Goal: Communication & Community: Answer question/provide support

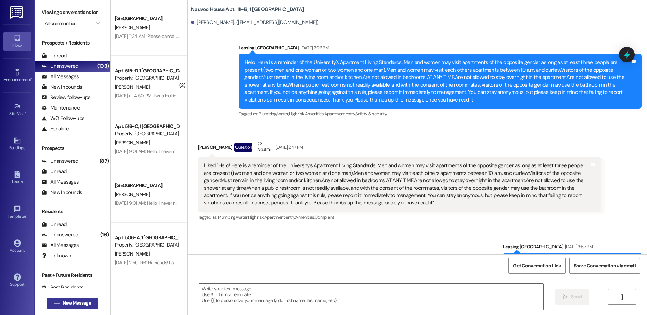
scroll to position [7797, 0]
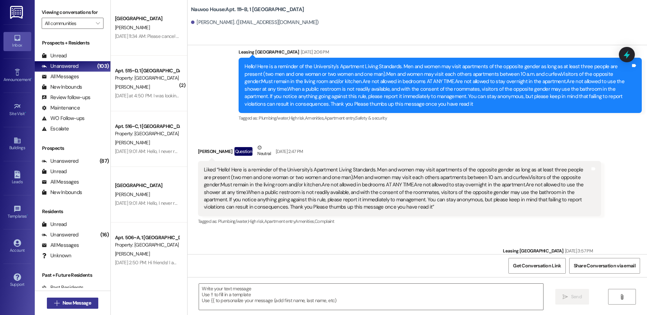
click at [66, 306] on span "New Message" at bounding box center [77, 302] width 28 height 7
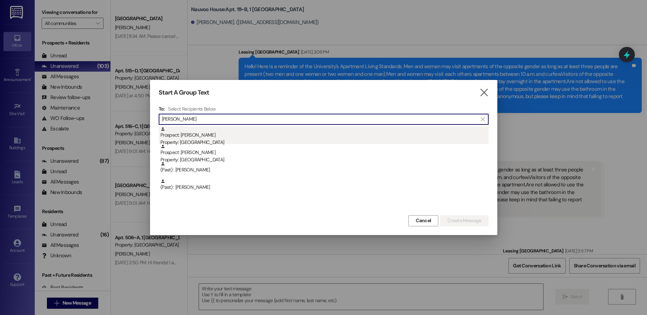
type input "mabry"
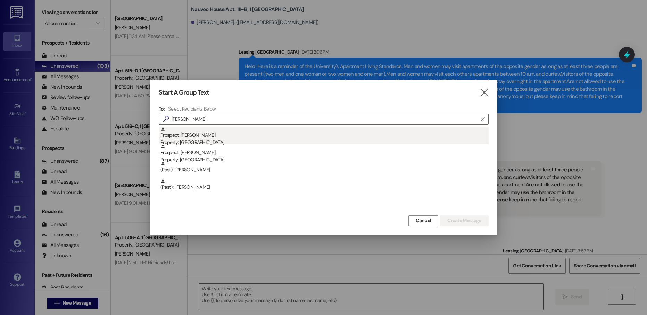
click at [234, 132] on div "Prospect: Grace Mabry Property: Nauvoo House" at bounding box center [325, 137] width 328 height 20
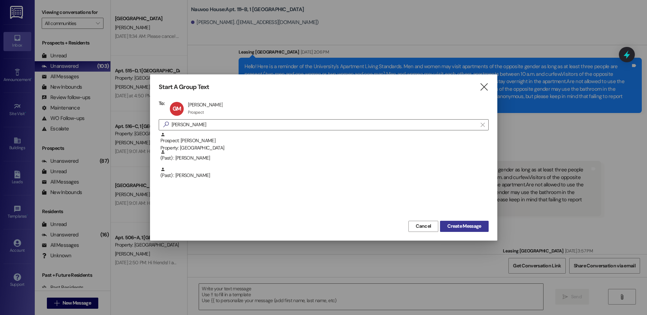
click at [454, 225] on span "Create Message" at bounding box center [465, 225] width 34 height 7
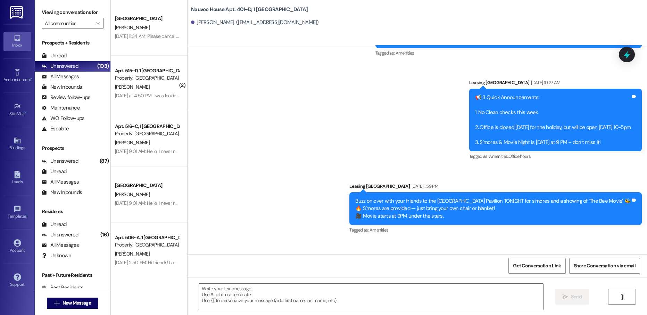
scroll to position [1560, 0]
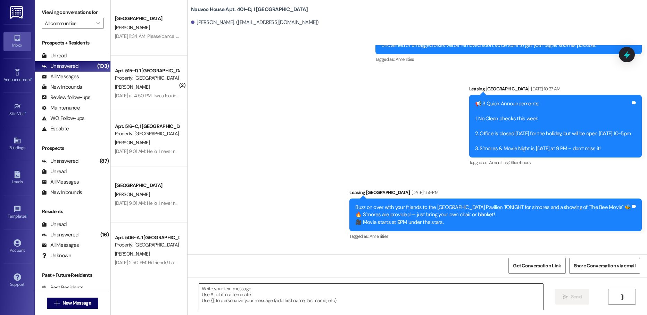
click at [231, 297] on textarea at bounding box center [371, 297] width 344 height 26
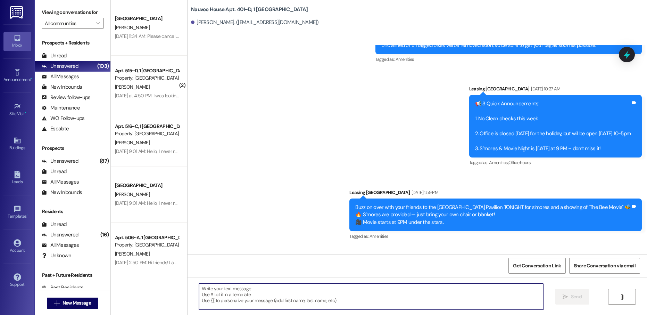
paste textarea "abaczuk03@gmail.com"
type textarea "abaczuk03@gmail.com"
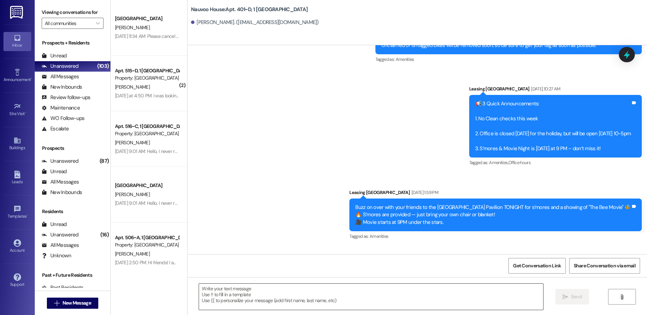
click at [230, 299] on textarea at bounding box center [371, 297] width 344 height 26
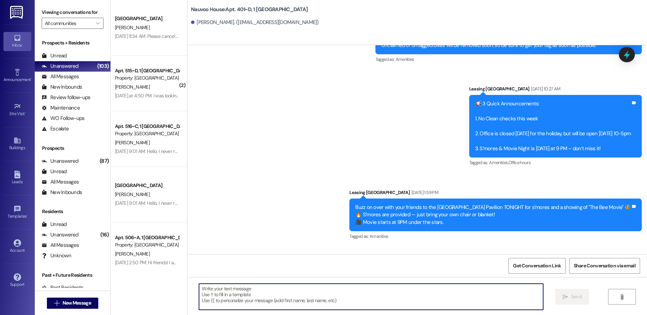
paste textarea "We just generated your renewal lease! Please review your lease to ensure everyt…"
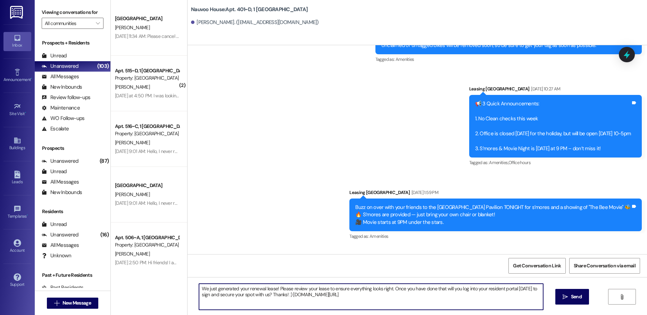
click at [199, 288] on textarea "We just generated your renewal lease! Please review your lease to ensure everyt…" at bounding box center [371, 297] width 344 height 26
type textarea "Hello Grace, this is Courtney with Nauvoo House! We just generated your renewal…"
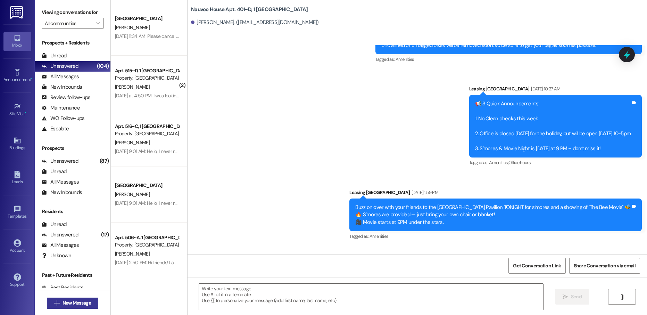
click at [75, 300] on span "New Message" at bounding box center [77, 302] width 28 height 7
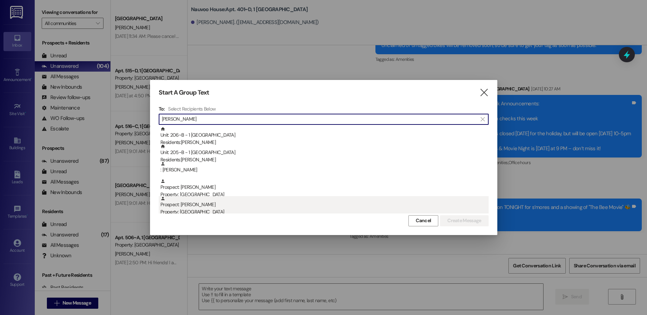
type input "howard"
click at [261, 206] on div "Prospect: Howard Martin Property: Nauvoo House" at bounding box center [325, 206] width 328 height 20
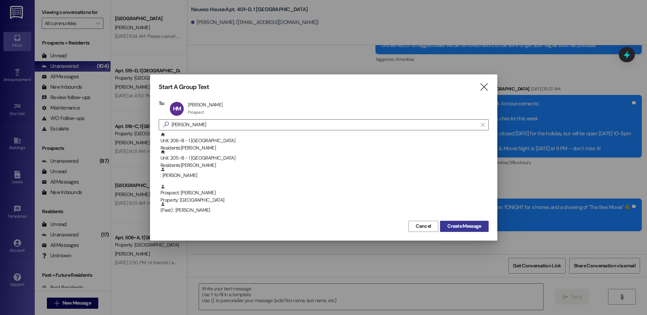
click at [448, 223] on span "Create Message" at bounding box center [465, 225] width 34 height 7
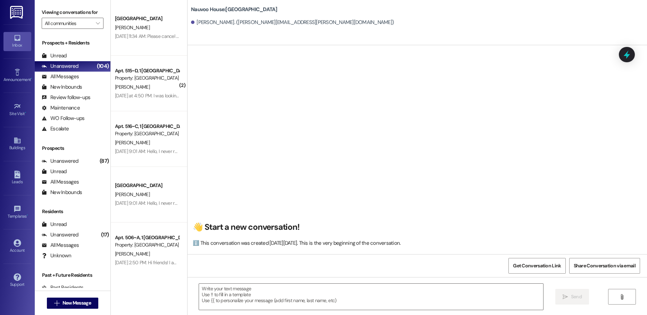
scroll to position [0, 0]
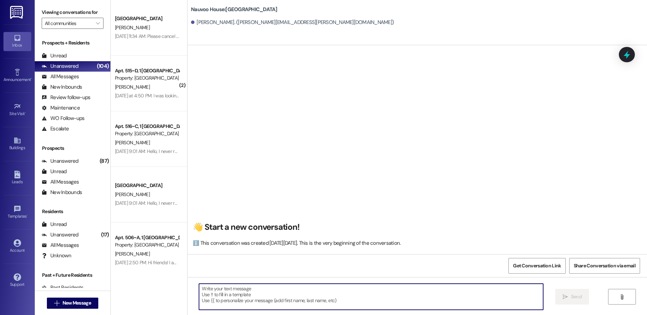
click at [230, 292] on textarea at bounding box center [371, 297] width 344 height 26
paste textarea "Hello Grace, this is Courtney with Nauvoo House! We just generated your renewal…"
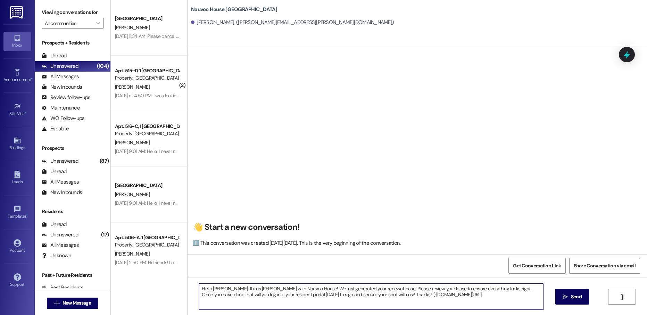
click at [211, 288] on textarea "Hello Grace, this is Courtney with Nauvoo House! We just generated your renewal…" at bounding box center [371, 297] width 344 height 26
type textarea "Hello [PERSON_NAME], this is [PERSON_NAME] with Nauvoo House! We just generated…"
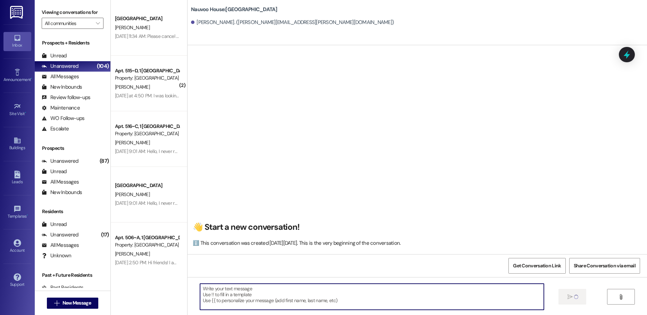
scroll to position [0, 0]
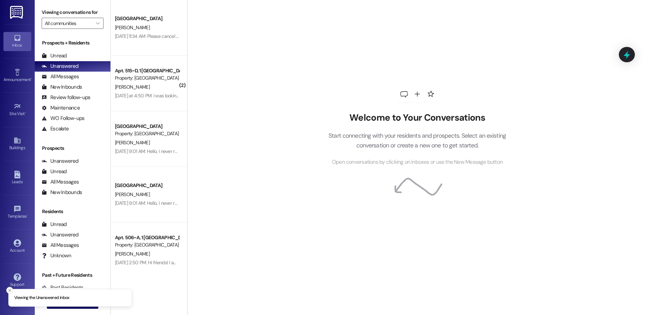
click at [9, 290] on line "Close toast" at bounding box center [10, 290] width 2 height 2
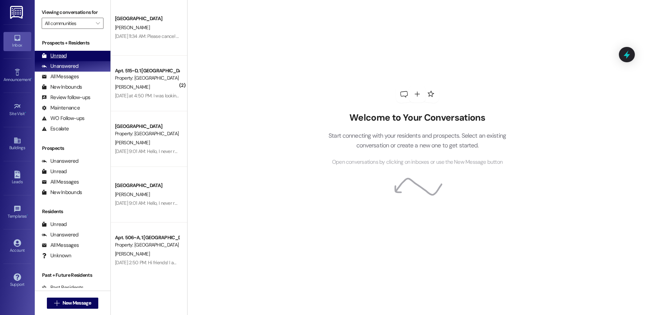
click at [69, 56] on div "Unread (0)" at bounding box center [73, 56] width 76 height 10
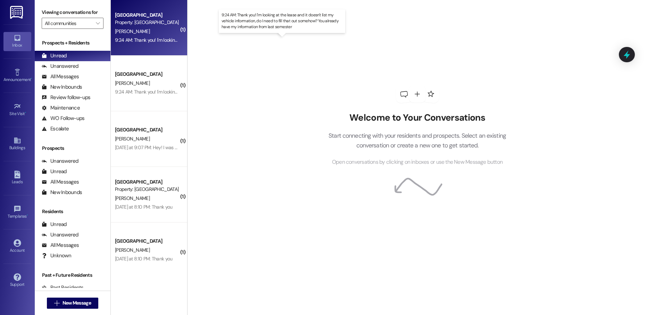
click at [154, 37] on div "9:24 AM: Thank you! I'm looking at the lease and it doesn't list my vehicle inf…" at bounding box center [287, 40] width 345 height 6
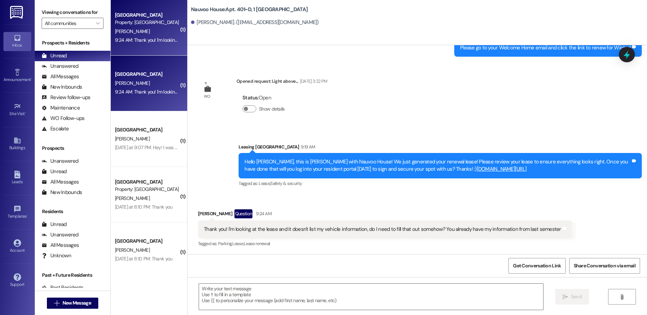
scroll to position [2455, 0]
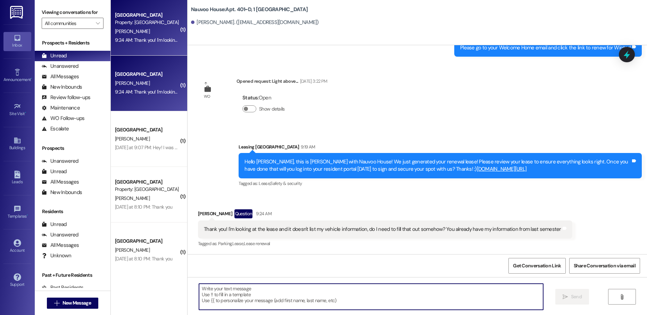
click at [275, 293] on textarea at bounding box center [371, 297] width 344 height 26
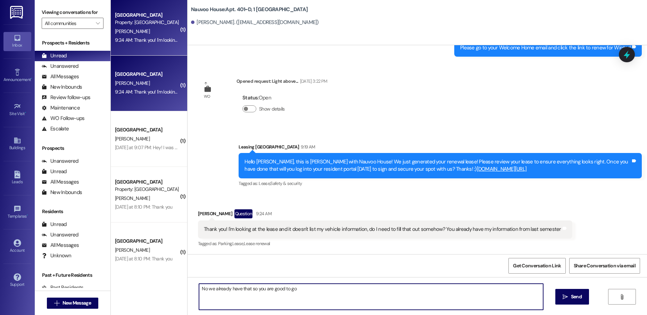
type textarea "No we already have that so you are good to go!"
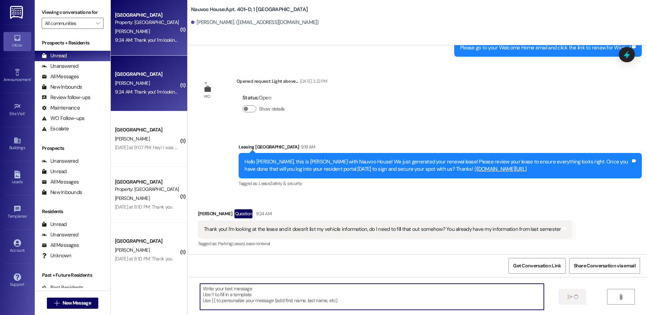
scroll to position [2455, 0]
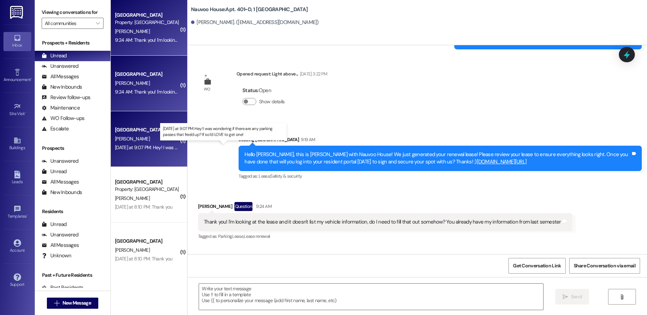
click at [139, 148] on div "[DATE] at 9:07 PM: Hey! I was wondering if there are any parking passes that fr…" at bounding box center [226, 147] width 223 height 6
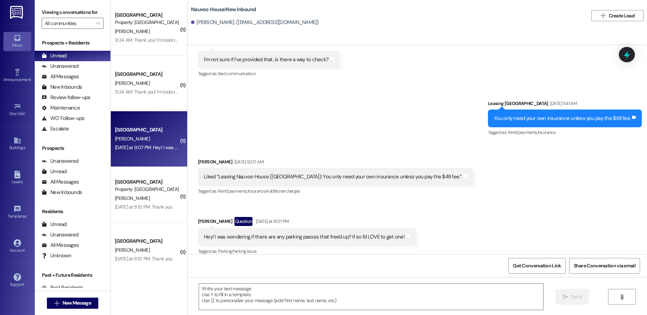
scroll to position [1446, 0]
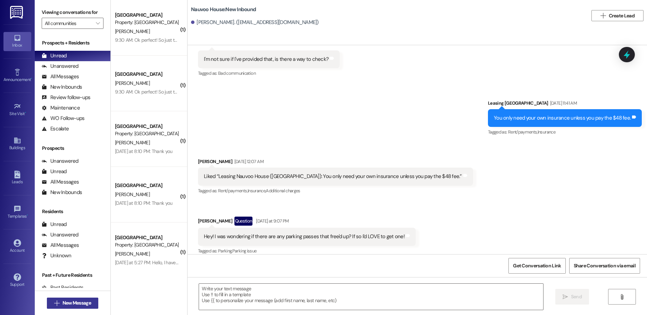
click at [90, 303] on span "New Message" at bounding box center [76, 302] width 31 height 7
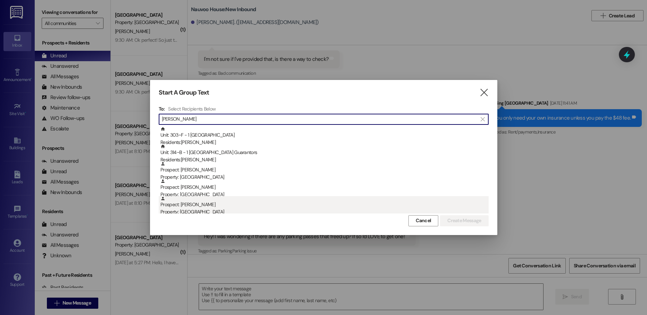
type input "[PERSON_NAME]"
click at [215, 209] on div "Property: [GEOGRAPHIC_DATA]" at bounding box center [325, 211] width 328 height 7
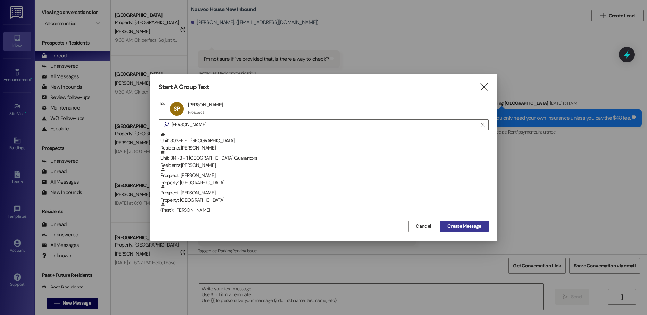
click at [462, 224] on span "Create Message" at bounding box center [465, 225] width 34 height 7
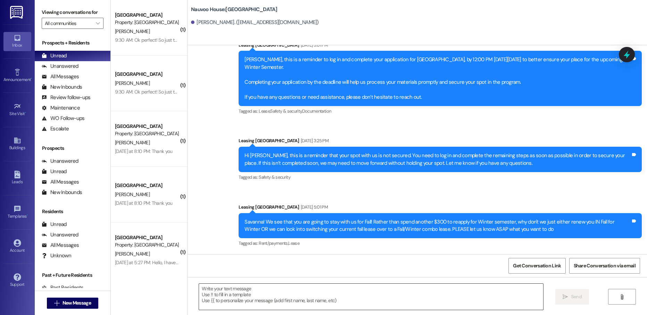
scroll to position [139, 0]
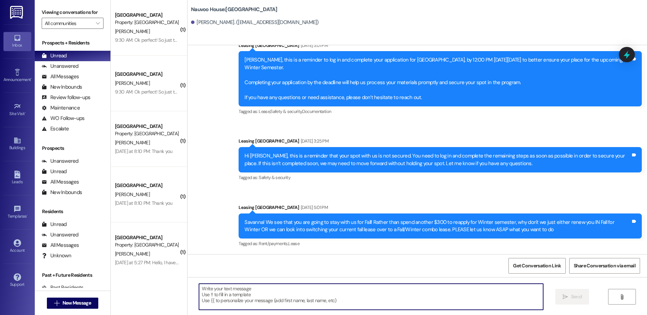
click at [229, 292] on textarea at bounding box center [371, 297] width 344 height 26
paste textarea "pow24023"
type textarea "pow24023"
paste textarea "Hello [PERSON_NAME], this is [PERSON_NAME] with Nauvoo House! We just generated…"
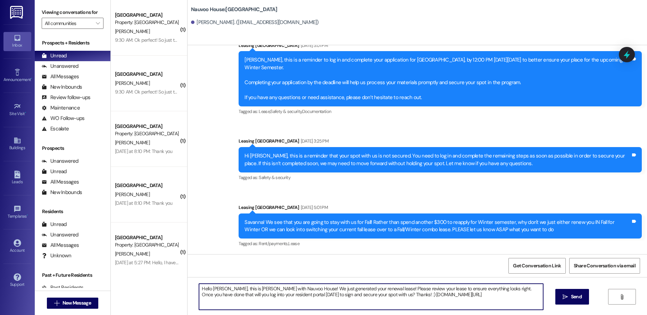
click at [219, 285] on textarea "Hello [PERSON_NAME], this is [PERSON_NAME] with Nauvoo House! We just generated…" at bounding box center [371, 297] width 344 height 26
type textarea "Hello [PERSON_NAME], this is [PERSON_NAME] with Nauvoo House! We just generated…"
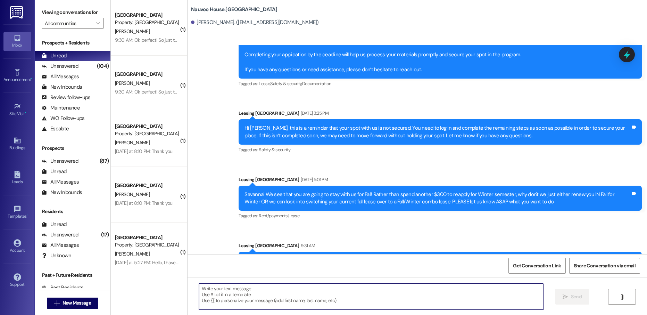
scroll to position [196, 0]
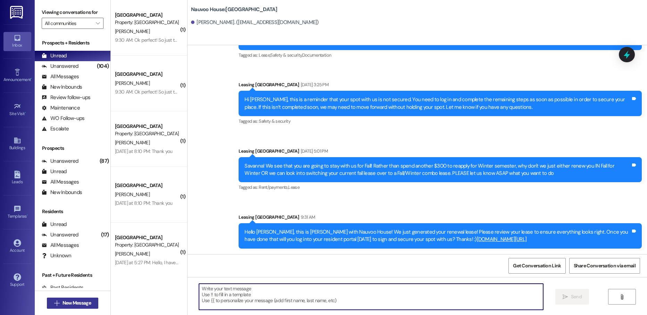
click at [82, 302] on span "New Message" at bounding box center [77, 302] width 28 height 7
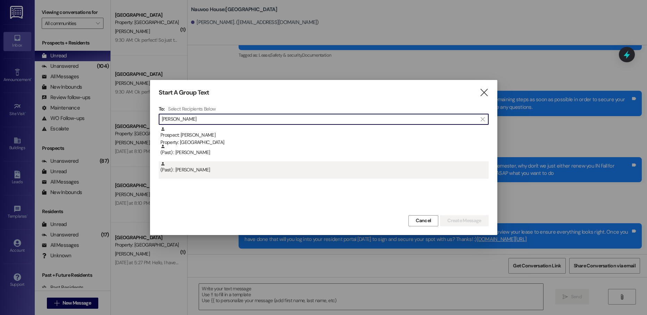
type input "[PERSON_NAME]"
click at [234, 169] on div "(Past) : [PERSON_NAME]" at bounding box center [325, 167] width 328 height 12
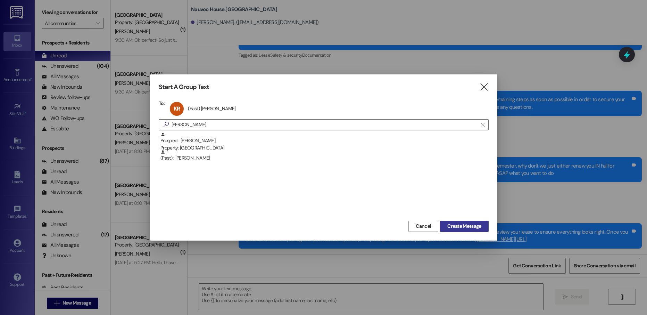
click at [458, 226] on span "Create Message" at bounding box center [465, 225] width 34 height 7
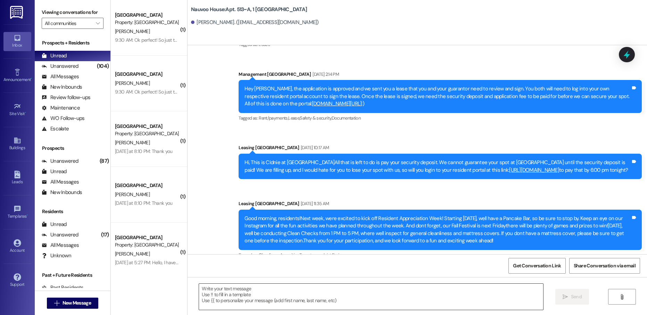
scroll to position [10014, 0]
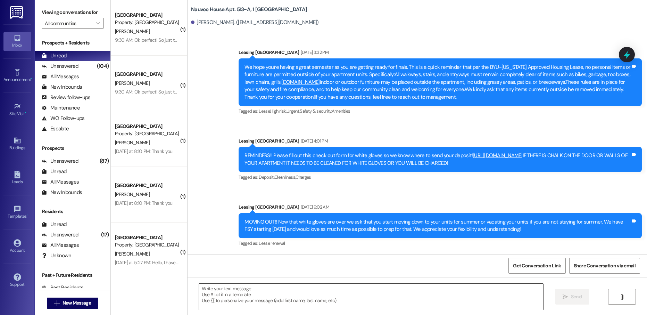
click at [244, 300] on textarea at bounding box center [371, 297] width 344 height 26
paste textarea "row21003"
type textarea "row21003"
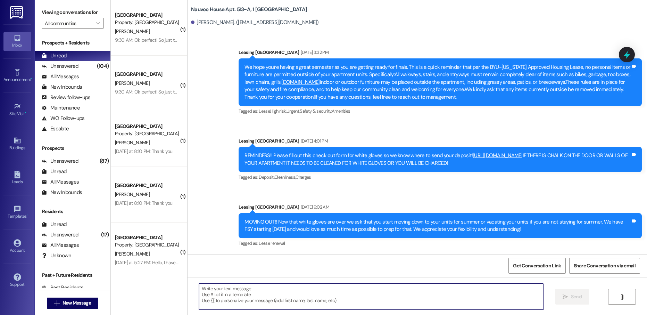
paste textarea "Hello [PERSON_NAME], this is [PERSON_NAME] with Nauvoo House! We just generated…"
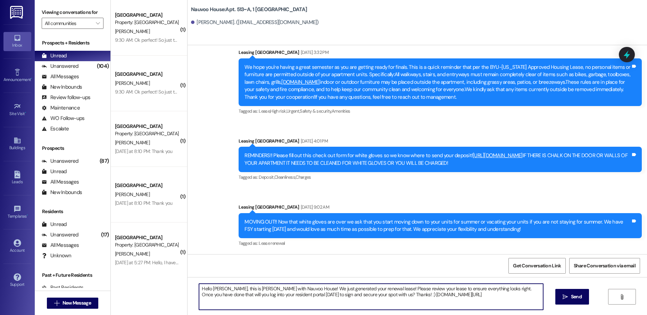
click at [214, 288] on textarea "Hello [PERSON_NAME], this is [PERSON_NAME] with Nauvoo House! We just generated…" at bounding box center [371, 297] width 344 height 26
type textarea "Hello [PERSON_NAME], this is [PERSON_NAME] with Nauvoo House! We just generated…"
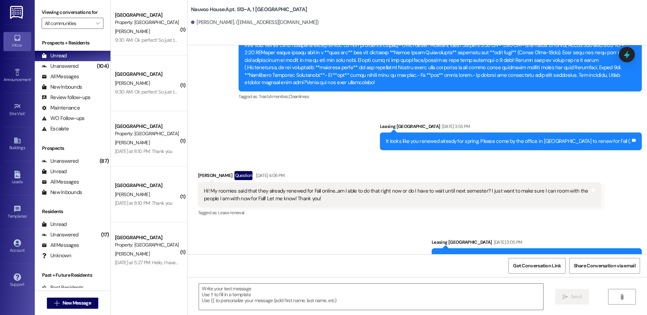
scroll to position [7427, 0]
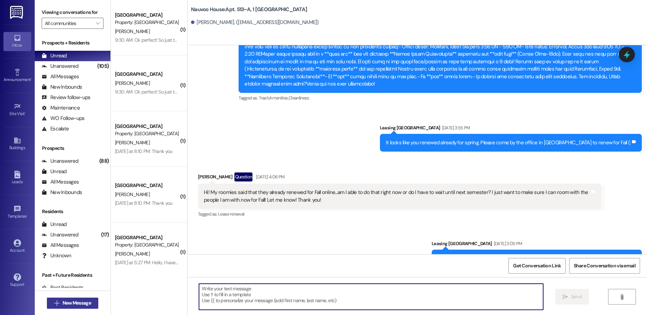
click at [73, 304] on span "New Message" at bounding box center [77, 302] width 28 height 7
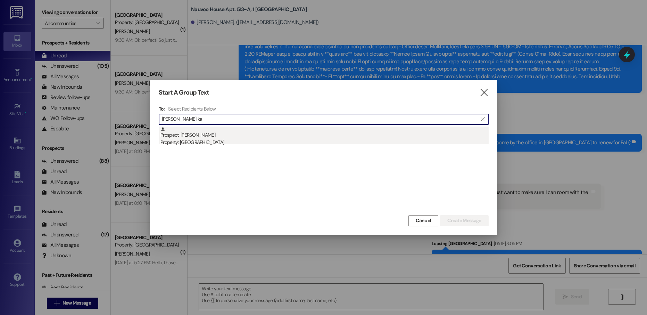
type input "[PERSON_NAME] ka"
click at [204, 142] on div "Property: [GEOGRAPHIC_DATA]" at bounding box center [325, 142] width 328 height 7
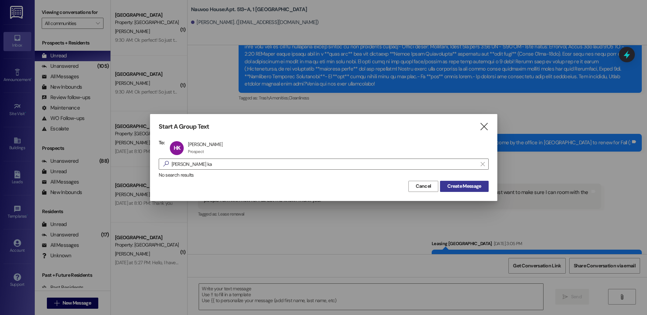
click at [463, 183] on span "Create Message" at bounding box center [465, 185] width 34 height 7
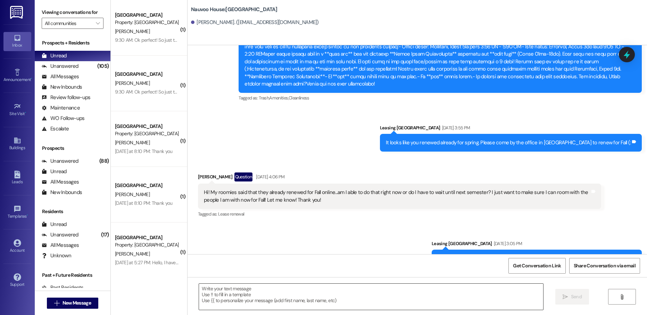
scroll to position [129, 0]
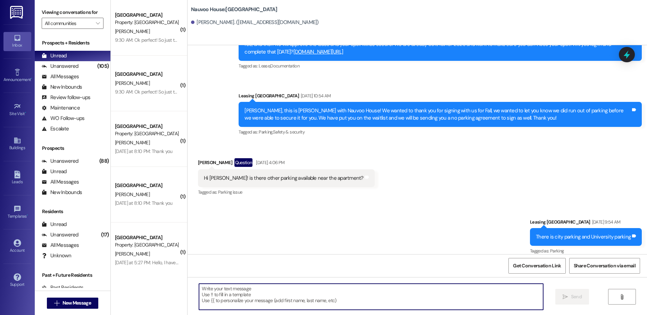
click at [248, 306] on textarea at bounding box center [371, 297] width 344 height 26
paste textarea "kay24009"
type textarea "kay24009"
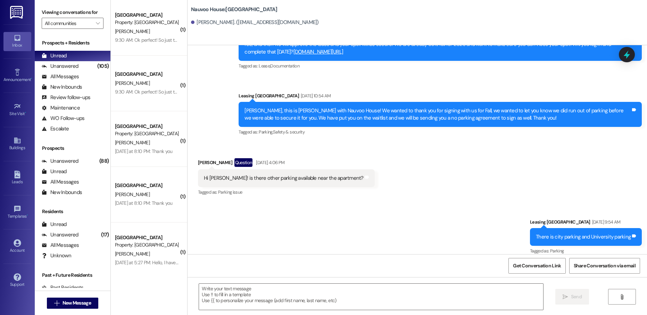
click at [505, 221] on div "Sent via SMS Leasing [GEOGRAPHIC_DATA] [DATE] 9:54 AM There is city parking and…" at bounding box center [418, 232] width 460 height 59
click at [240, 305] on textarea at bounding box center [371, 297] width 344 height 26
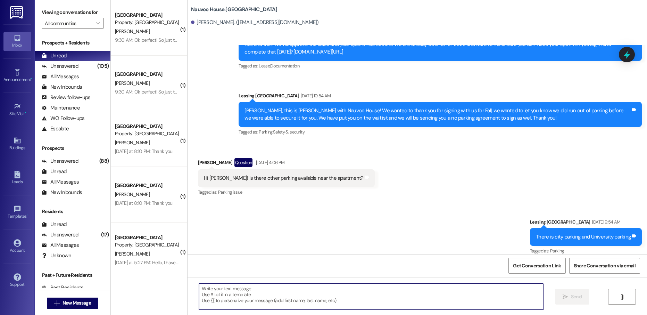
paste textarea "Hello [PERSON_NAME], this is [PERSON_NAME] with Nauvoo House! We just generated…"
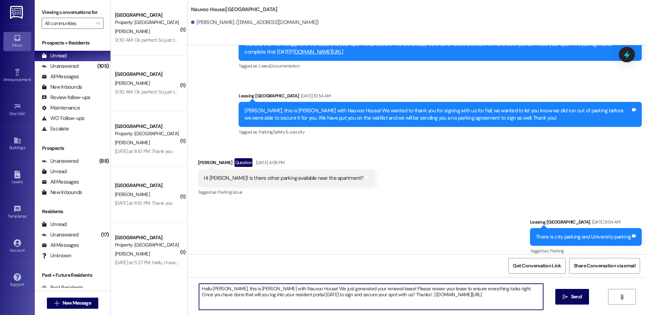
click at [212, 290] on textarea "Hello [PERSON_NAME], this is [PERSON_NAME] with Nauvoo House! We just generated…" at bounding box center [371, 297] width 344 height 26
type textarea "Hello [PERSON_NAME], this is [PERSON_NAME] with Nauvoo House! We just generated…"
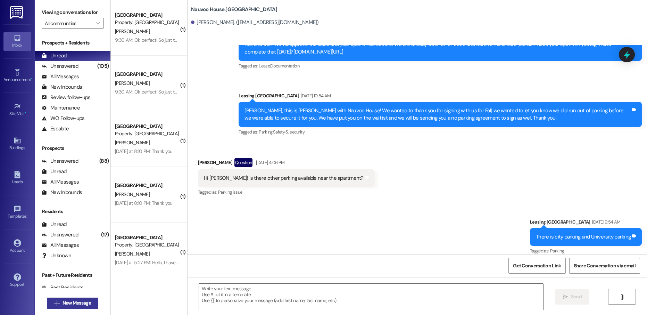
click at [63, 304] on span "New Message" at bounding box center [77, 302] width 28 height 7
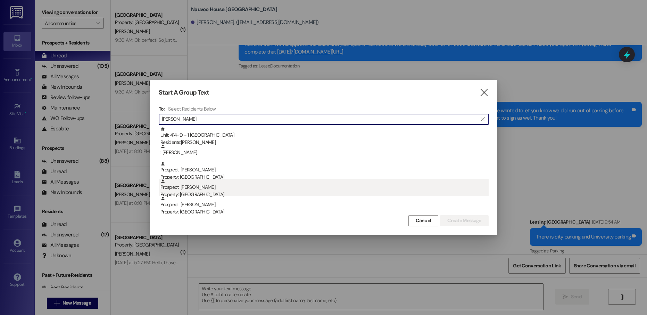
type input "[PERSON_NAME]"
click at [213, 191] on div "Property: [GEOGRAPHIC_DATA]" at bounding box center [325, 194] width 328 height 7
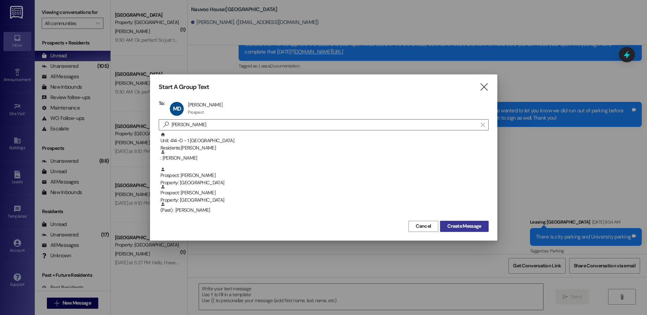
click at [457, 226] on span "Create Message" at bounding box center [465, 225] width 34 height 7
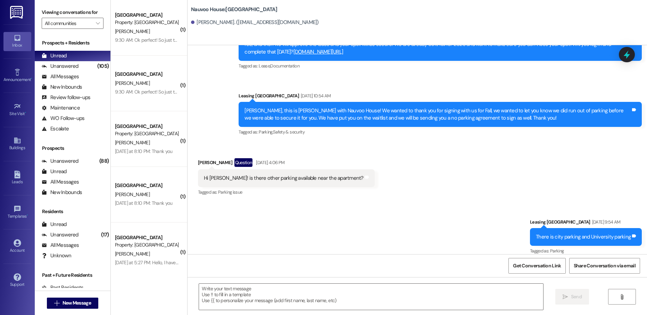
scroll to position [0, 0]
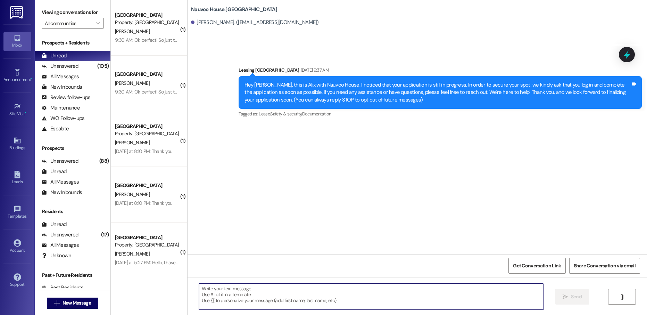
click at [240, 291] on textarea at bounding box center [371, 297] width 344 height 26
paste textarea "des25002"
type textarea "des25002"
paste textarea "Hello [PERSON_NAME], this is [PERSON_NAME] with Nauvoo House! We just generated…"
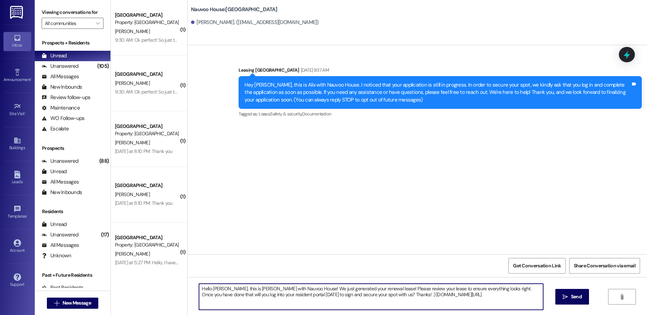
click at [212, 288] on textarea "Hello [PERSON_NAME], this is [PERSON_NAME] with Nauvoo House! We just generated…" at bounding box center [371, 297] width 344 height 26
type textarea "Hello [PERSON_NAME], this is [PERSON_NAME] with Nauvoo House! We just generated…"
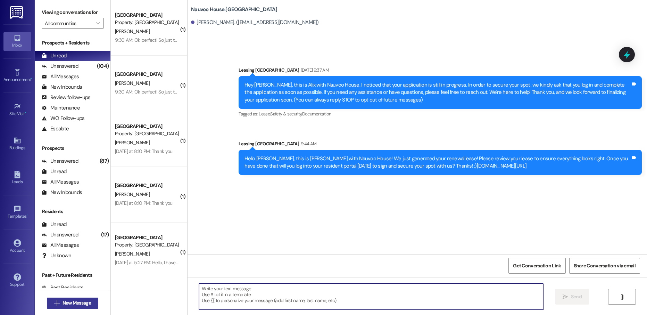
click at [63, 305] on span "New Message" at bounding box center [77, 302] width 28 height 7
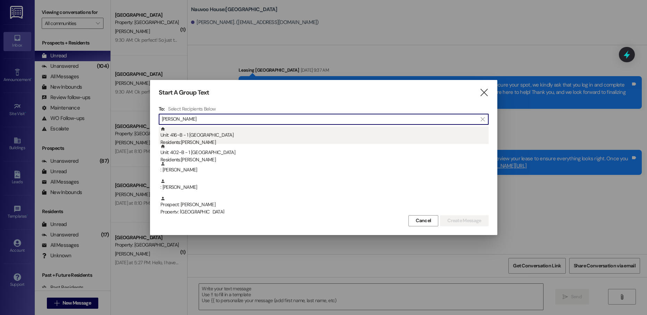
type input "[PERSON_NAME]"
click at [195, 139] on div "Residents: [PERSON_NAME]" at bounding box center [325, 142] width 328 height 7
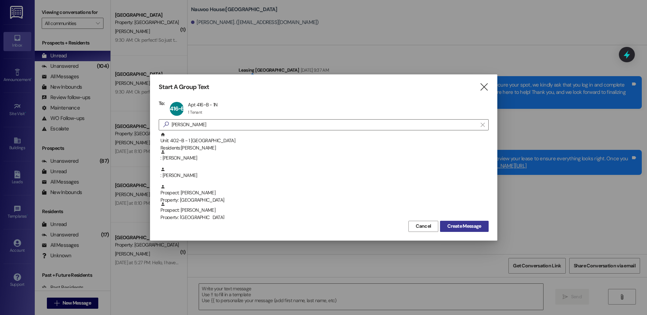
click at [465, 226] on span "Create Message" at bounding box center [465, 225] width 34 height 7
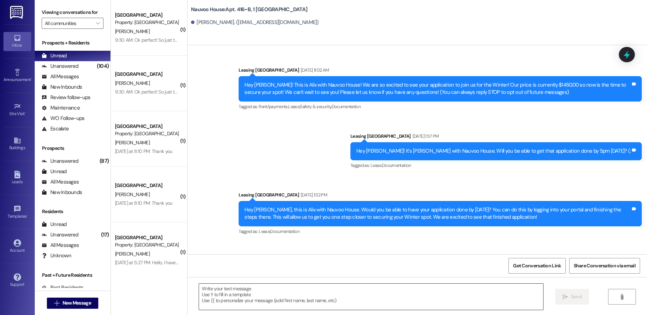
click at [237, 290] on textarea at bounding box center [371, 297] width 344 height 26
paste textarea "orr21006"
type textarea "orr21006"
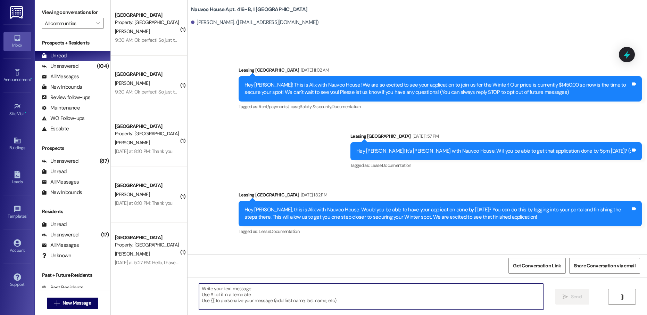
paste textarea "Hello [PERSON_NAME], this is [PERSON_NAME] with Nauvoo House! We just generated…"
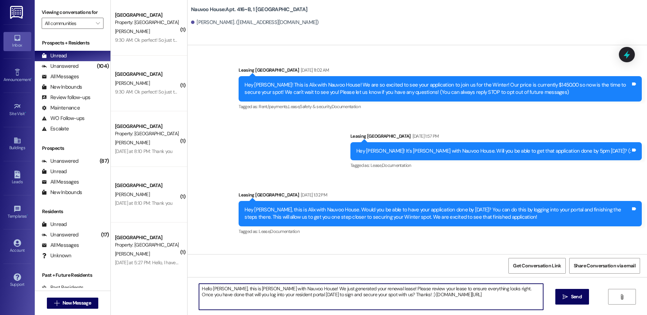
click at [217, 288] on textarea "Hello [PERSON_NAME], this is [PERSON_NAME] with Nauvoo House! We just generated…" at bounding box center [371, 297] width 344 height 26
type textarea "Hello [PERSON_NAME], this is [PERSON_NAME] with Nauvoo House! We just generated…"
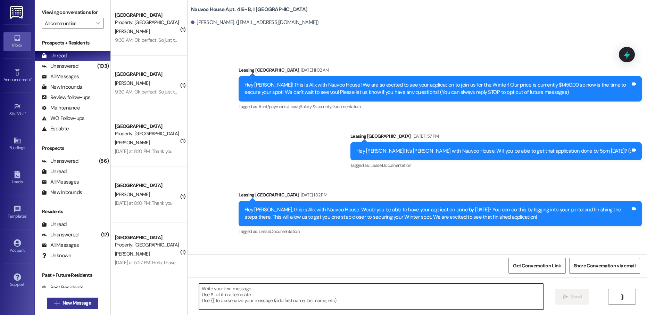
click at [78, 302] on span "New Message" at bounding box center [77, 302] width 28 height 7
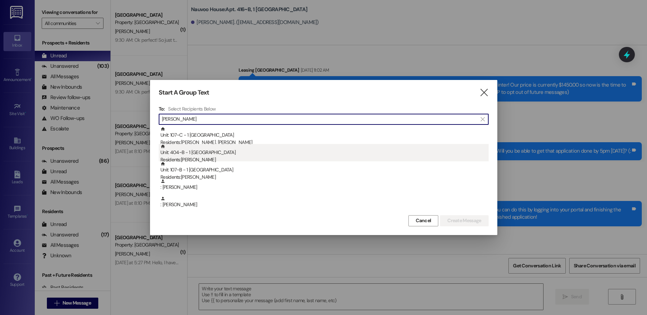
type input "[PERSON_NAME]"
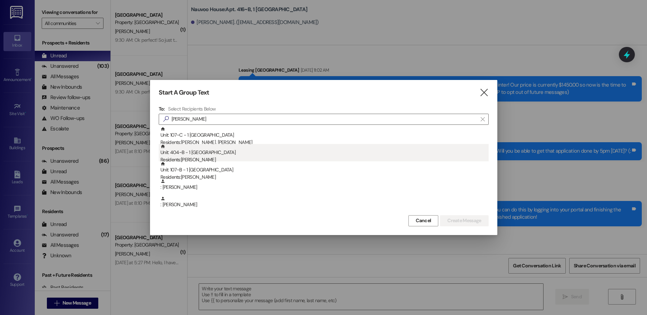
click at [258, 156] on div "Residents: [PERSON_NAME]" at bounding box center [325, 159] width 328 height 7
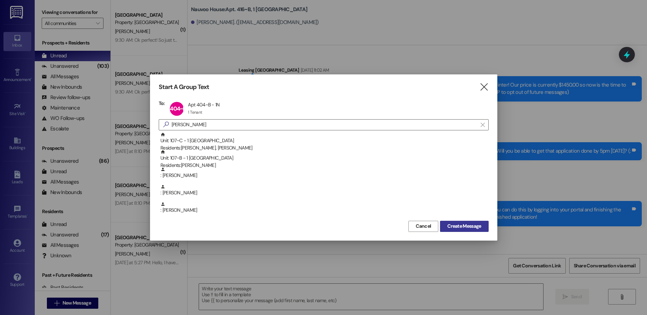
click at [462, 225] on span "Create Message" at bounding box center [465, 225] width 34 height 7
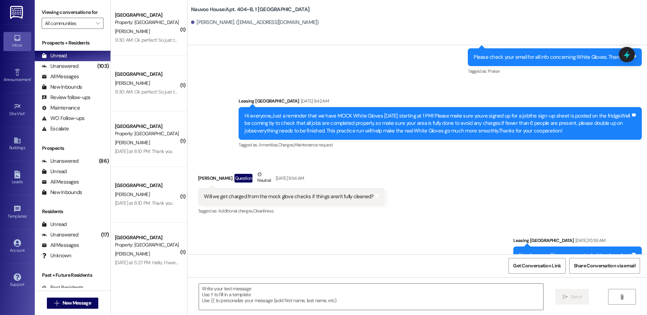
scroll to position [6868, 0]
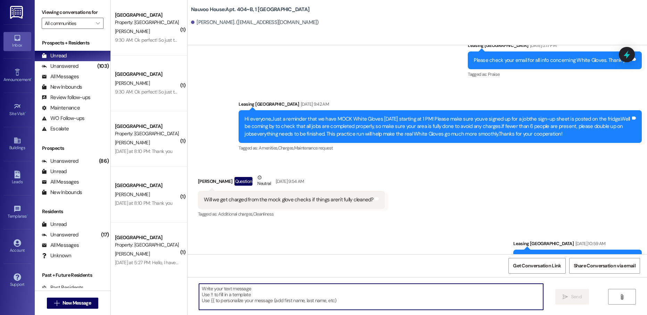
click at [241, 303] on textarea at bounding box center [371, 297] width 344 height 26
paste textarea "Hello [PERSON_NAME], this is [PERSON_NAME] with Nauvoo House! We just generated…"
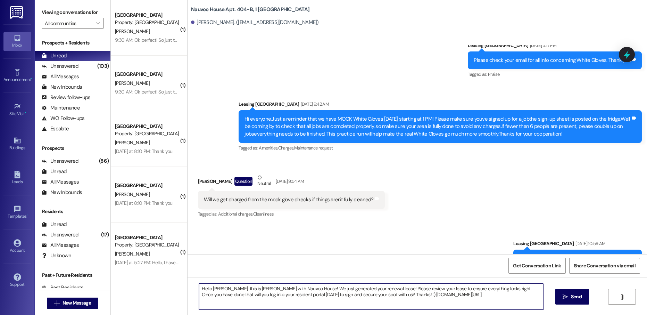
click at [217, 287] on textarea "Hello [PERSON_NAME], this is [PERSON_NAME] with Nauvoo House! We just generated…" at bounding box center [371, 297] width 344 height 26
type textarea "Hello [PERSON_NAME], this is [PERSON_NAME] with Nauvoo House! We just generated…"
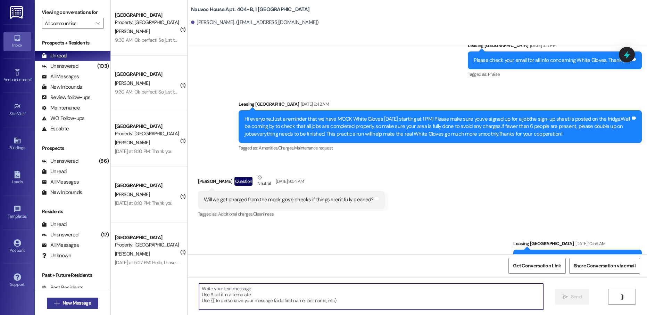
click at [77, 300] on span "New Message" at bounding box center [77, 302] width 28 height 7
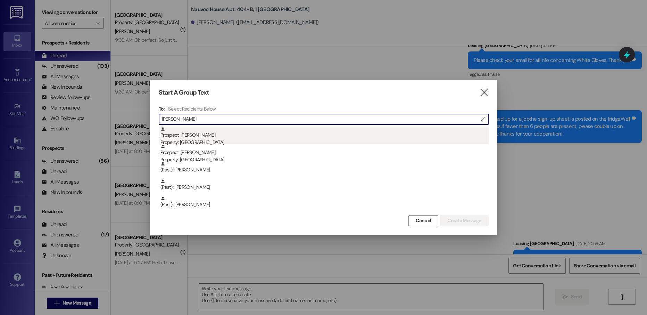
type input "[PERSON_NAME]"
click at [223, 137] on div "Prospect: [PERSON_NAME] Property: [GEOGRAPHIC_DATA]" at bounding box center [325, 137] width 328 height 20
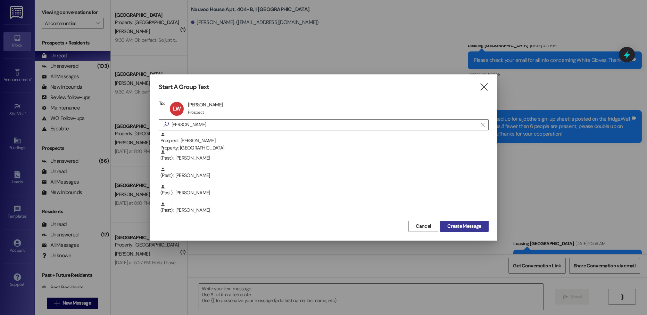
click at [460, 223] on span "Create Message" at bounding box center [465, 225] width 34 height 7
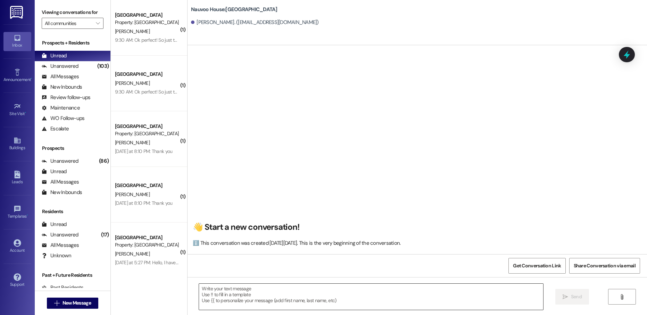
scroll to position [0, 0]
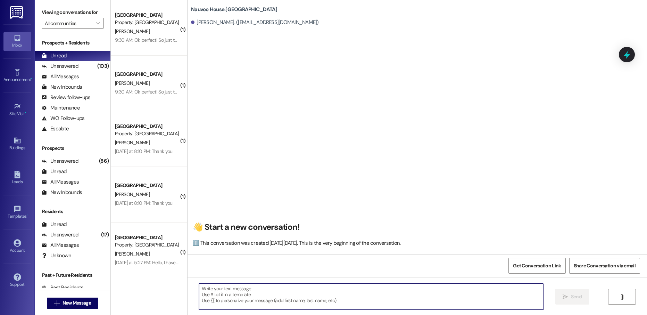
click at [234, 301] on textarea at bounding box center [371, 297] width 344 height 26
paste textarea "Hello [PERSON_NAME], this is [PERSON_NAME] with Nauvoo House! We just generated…"
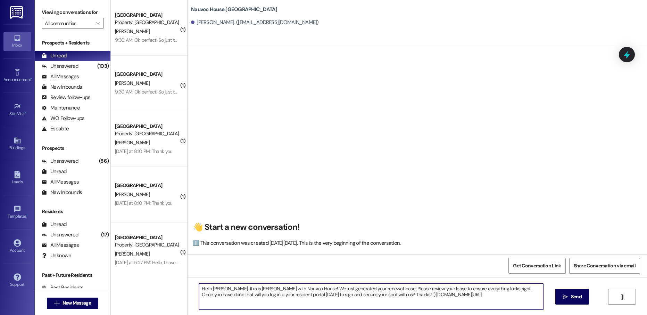
click at [216, 289] on textarea "Hello [PERSON_NAME], this is [PERSON_NAME] with Nauvoo House! We just generated…" at bounding box center [371, 297] width 344 height 26
type textarea "Hello [PERSON_NAME], this is [PERSON_NAME] with Nauvoo House! We just generated…"
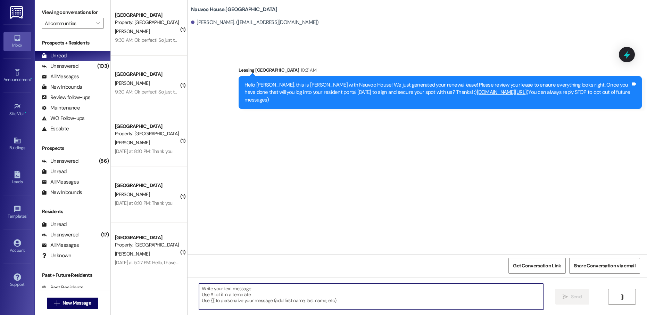
scroll to position [0, 0]
click at [75, 303] on span "New Message" at bounding box center [77, 302] width 28 height 7
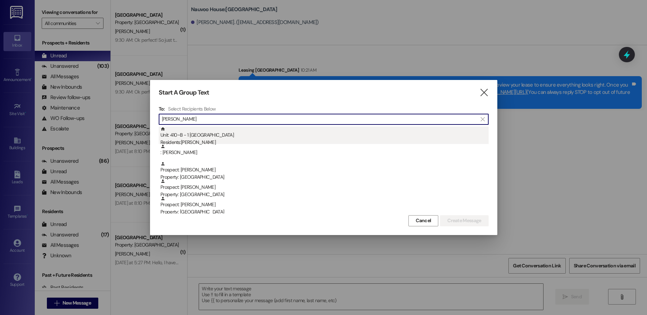
type input "[PERSON_NAME]"
click at [244, 140] on div "Residents: [PERSON_NAME]" at bounding box center [325, 142] width 328 height 7
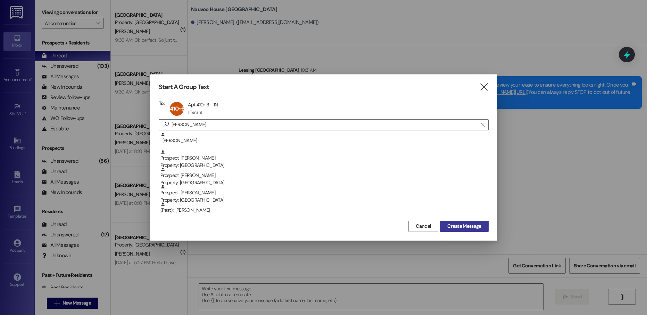
click at [462, 228] on span "Create Message" at bounding box center [465, 225] width 34 height 7
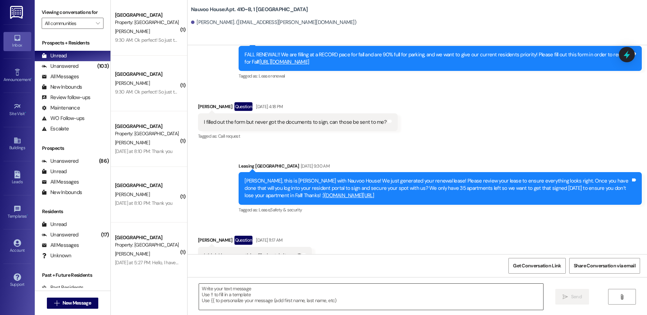
scroll to position [2608, 0]
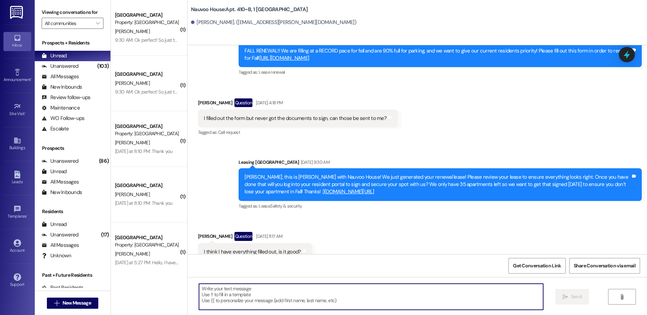
click at [229, 292] on textarea at bounding box center [371, 297] width 344 height 26
paste textarea "gue23013"
type textarea "gue23013"
paste textarea "Hello [PERSON_NAME], this is [PERSON_NAME] with Nauvoo House! We just generated…"
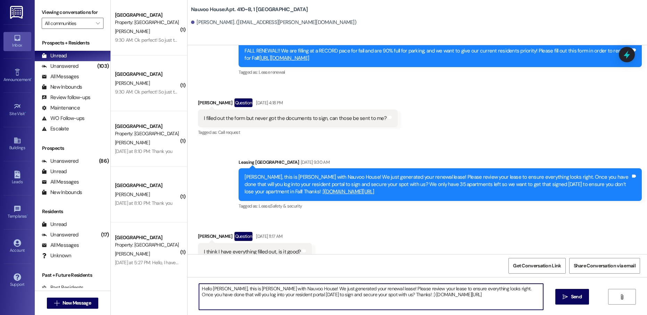
click at [213, 287] on textarea "Hello [PERSON_NAME], this is [PERSON_NAME] with Nauvoo House! We just generated…" at bounding box center [371, 297] width 344 height 26
type textarea "Hello [PERSON_NAME], this is [PERSON_NAME] with Nauvoo House! We just generated…"
